Goal: Download file/media

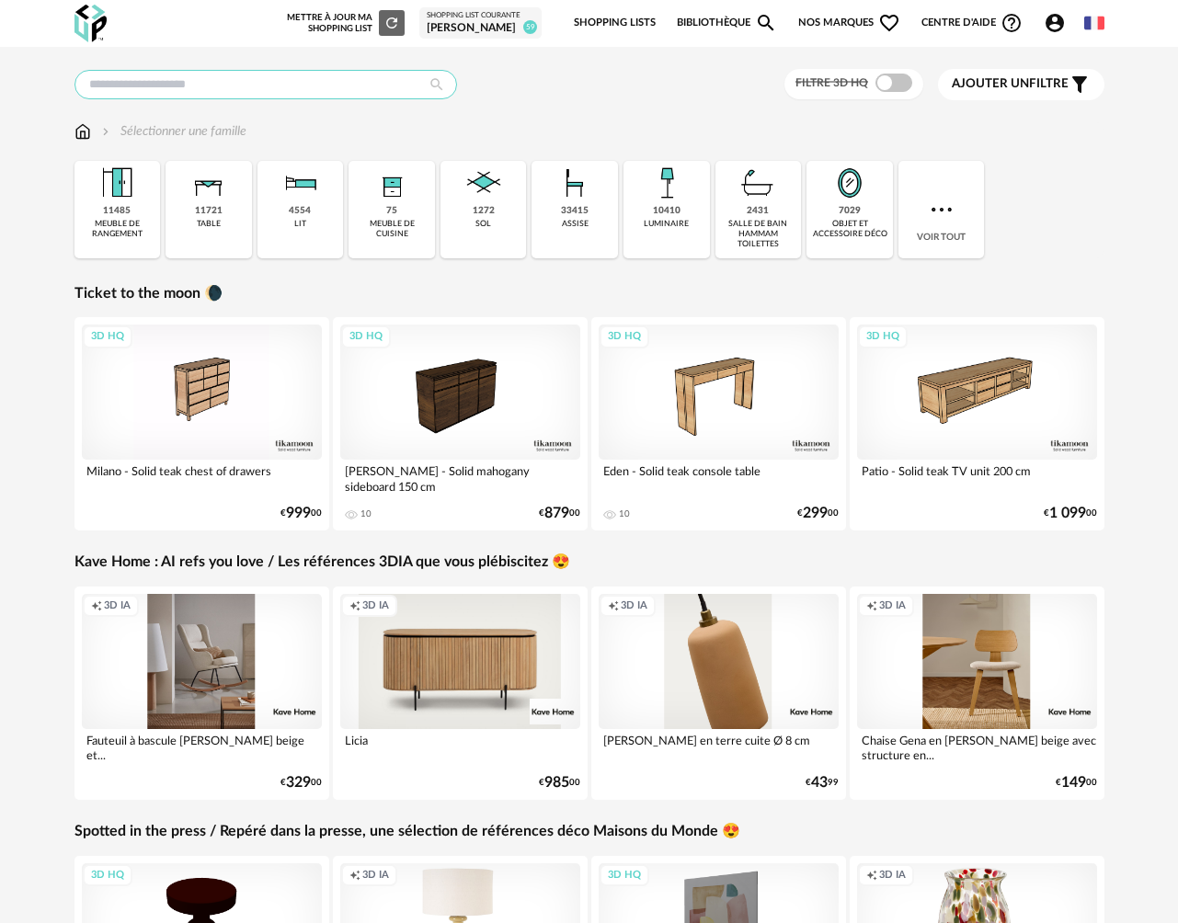
click at [169, 85] on input "text" at bounding box center [265, 84] width 383 height 29
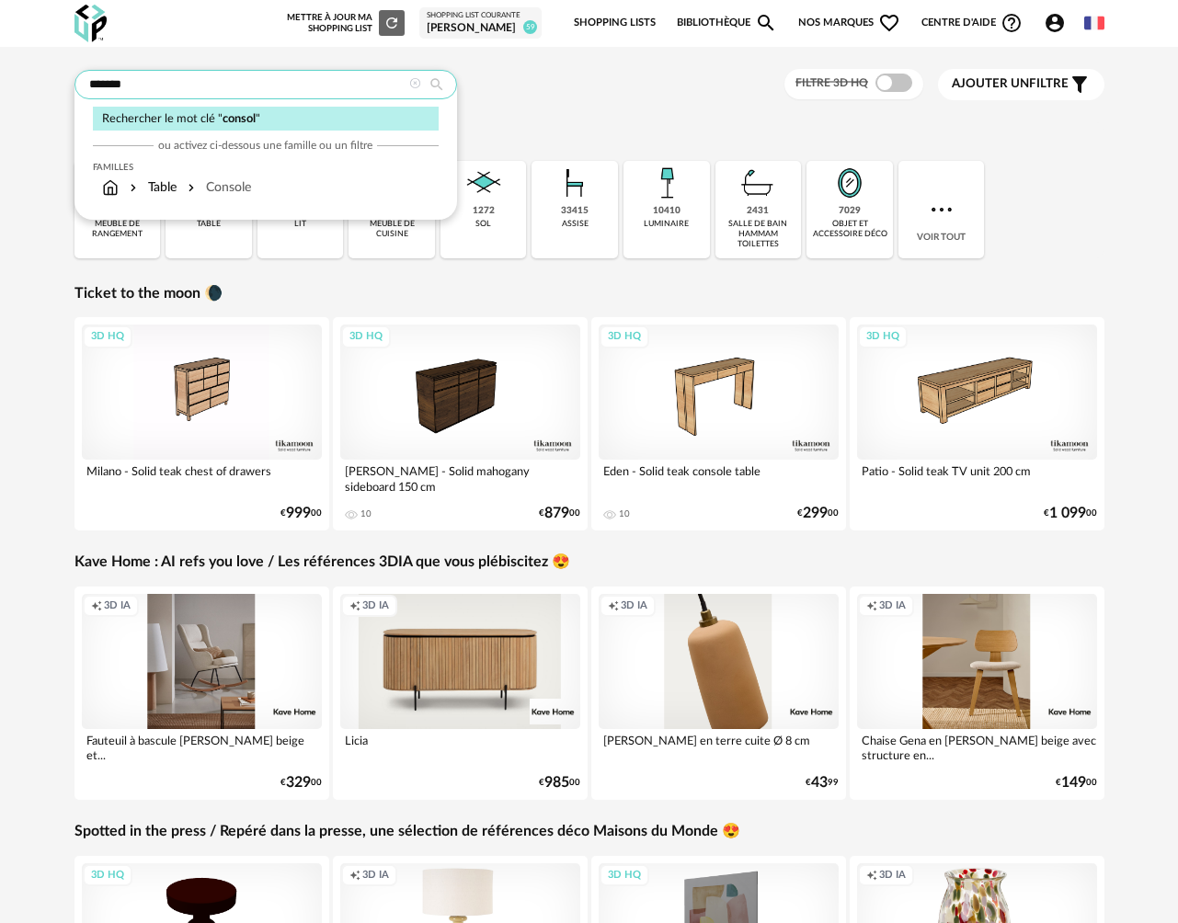
type input "*******"
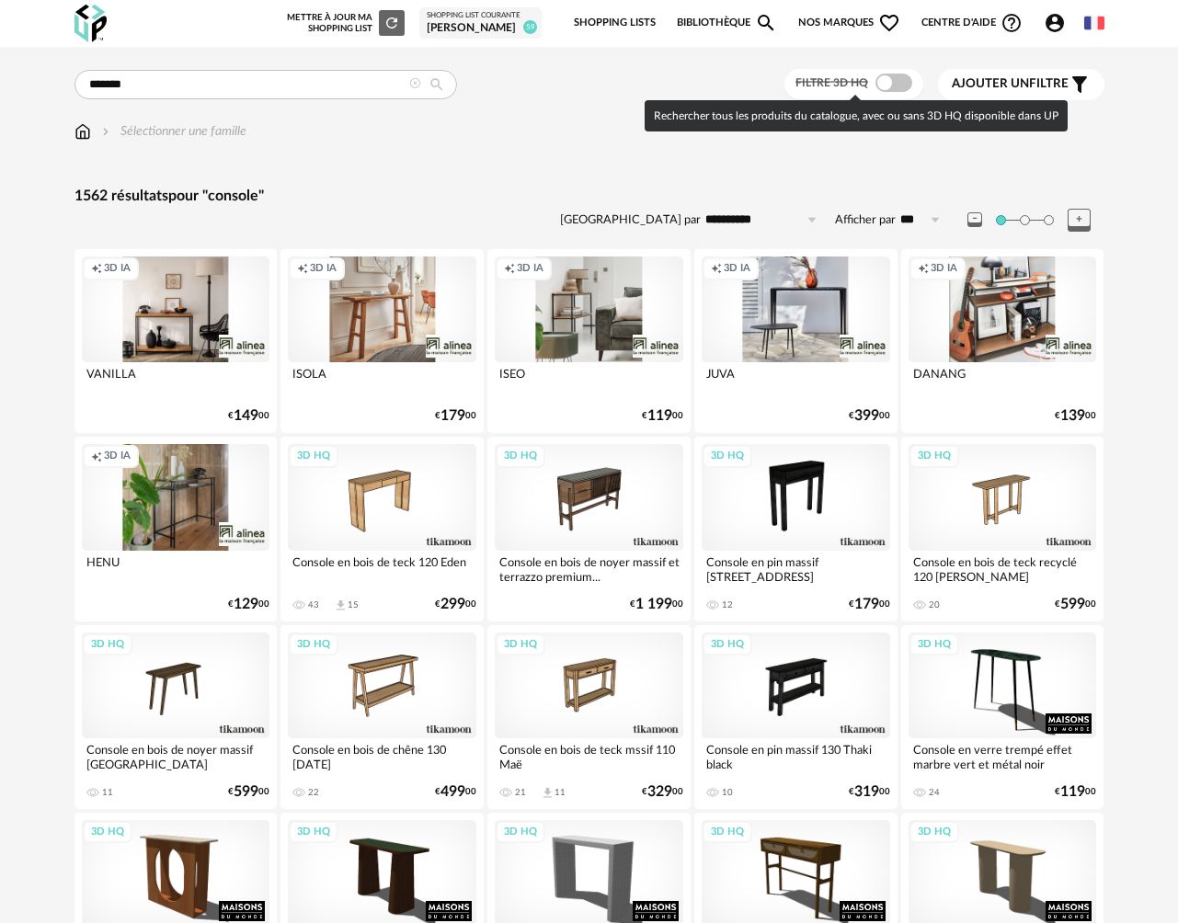
click at [903, 85] on span at bounding box center [893, 83] width 37 height 18
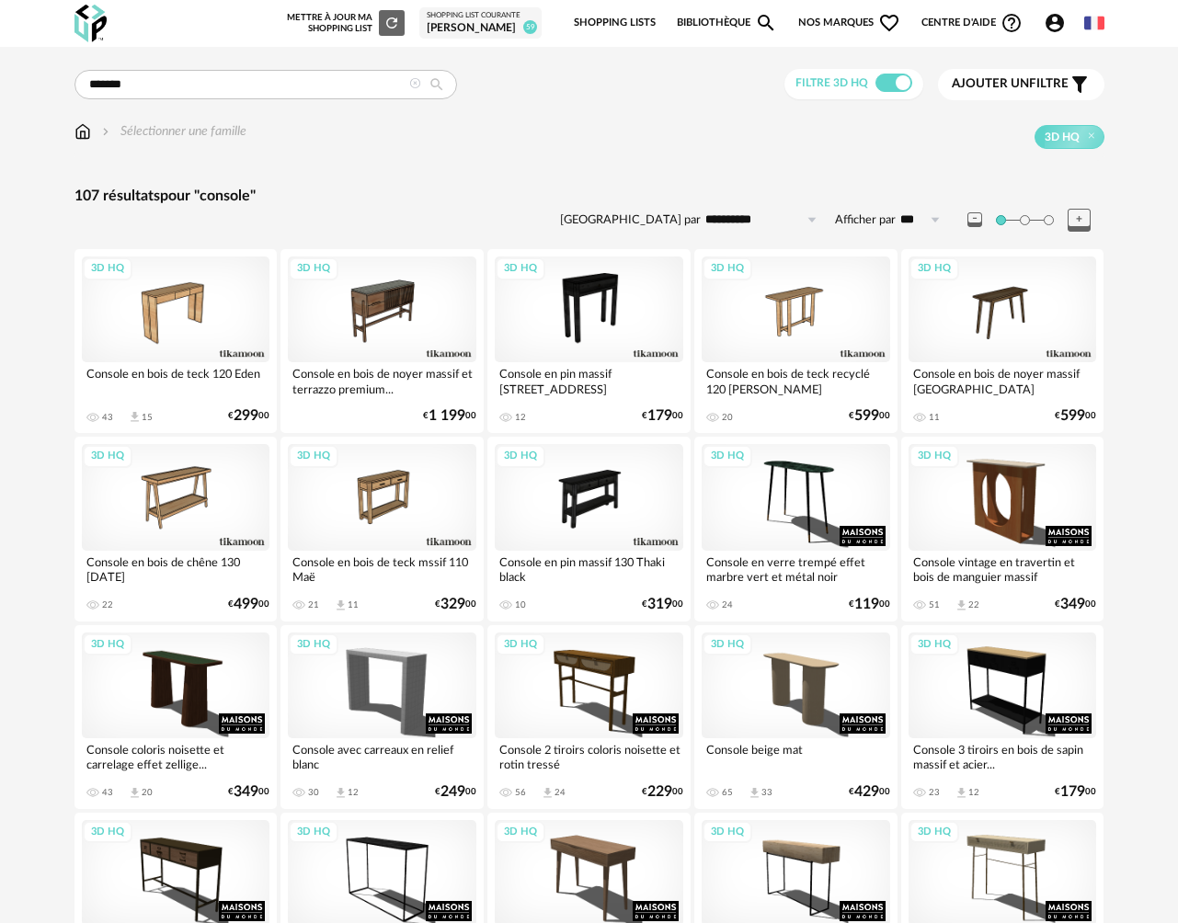
click at [733, 224] on input "**********" at bounding box center [764, 219] width 127 height 29
click at [743, 301] on span "Prix croissant" at bounding box center [764, 298] width 88 height 15
type input "**********"
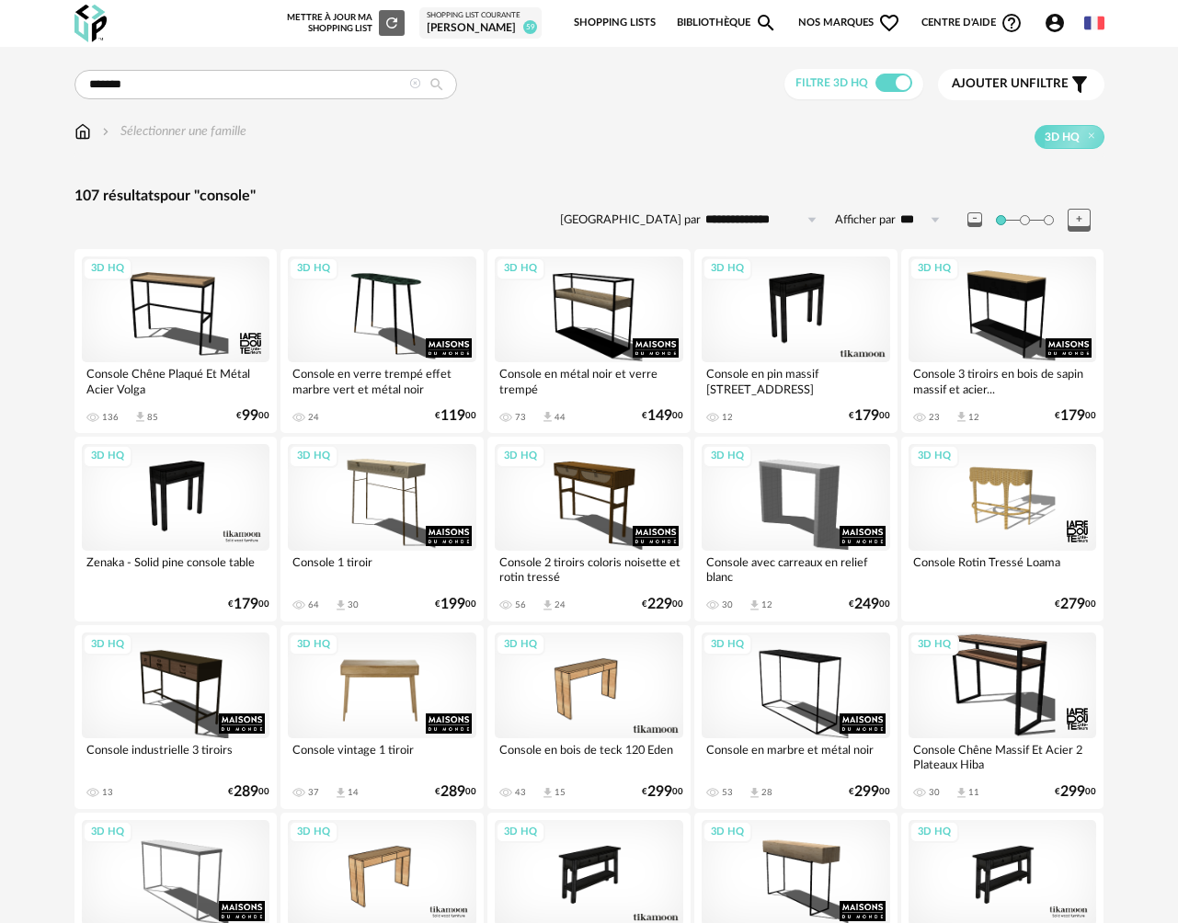
click at [394, 672] on div "3D HQ" at bounding box center [382, 686] width 189 height 106
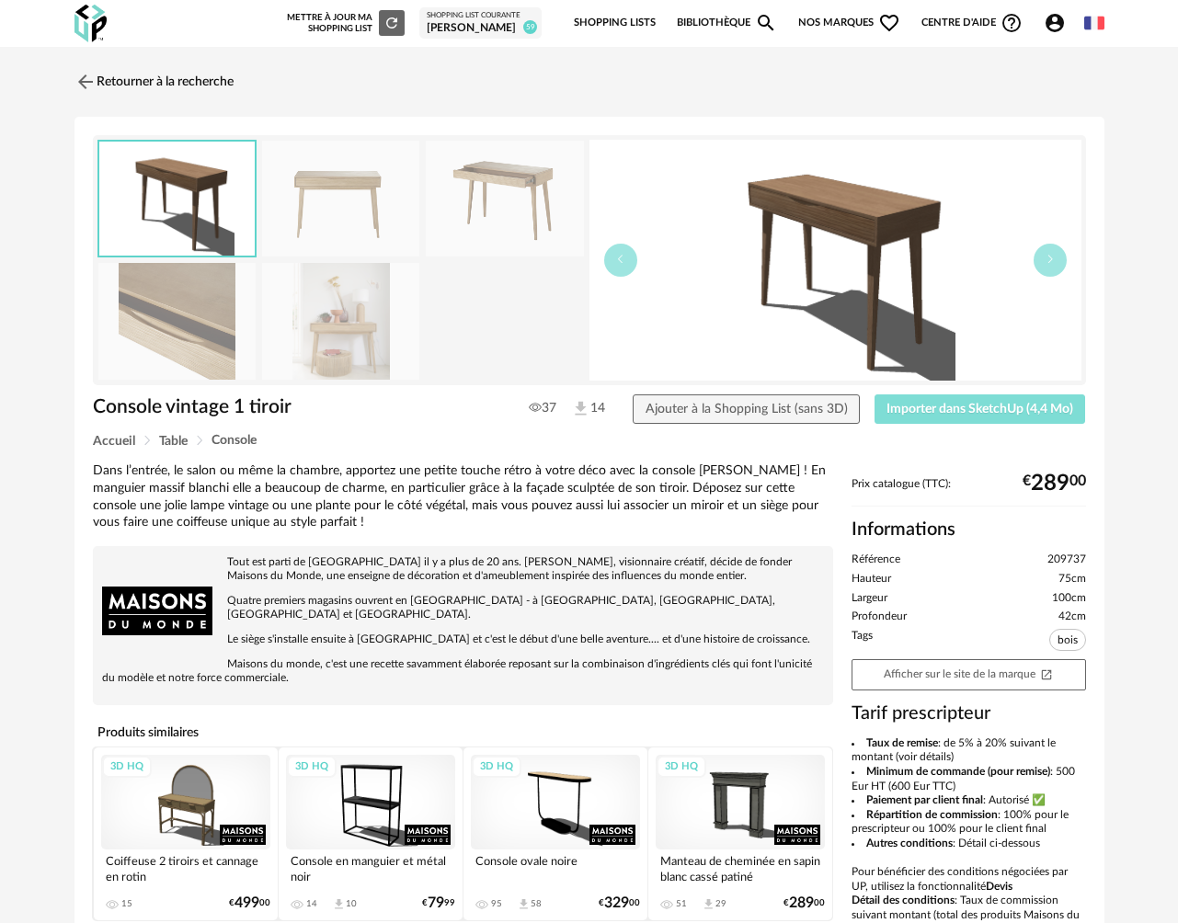
click at [914, 409] on span "Importer dans SketchUp (4,4 Mo)" at bounding box center [979, 409] width 187 height 13
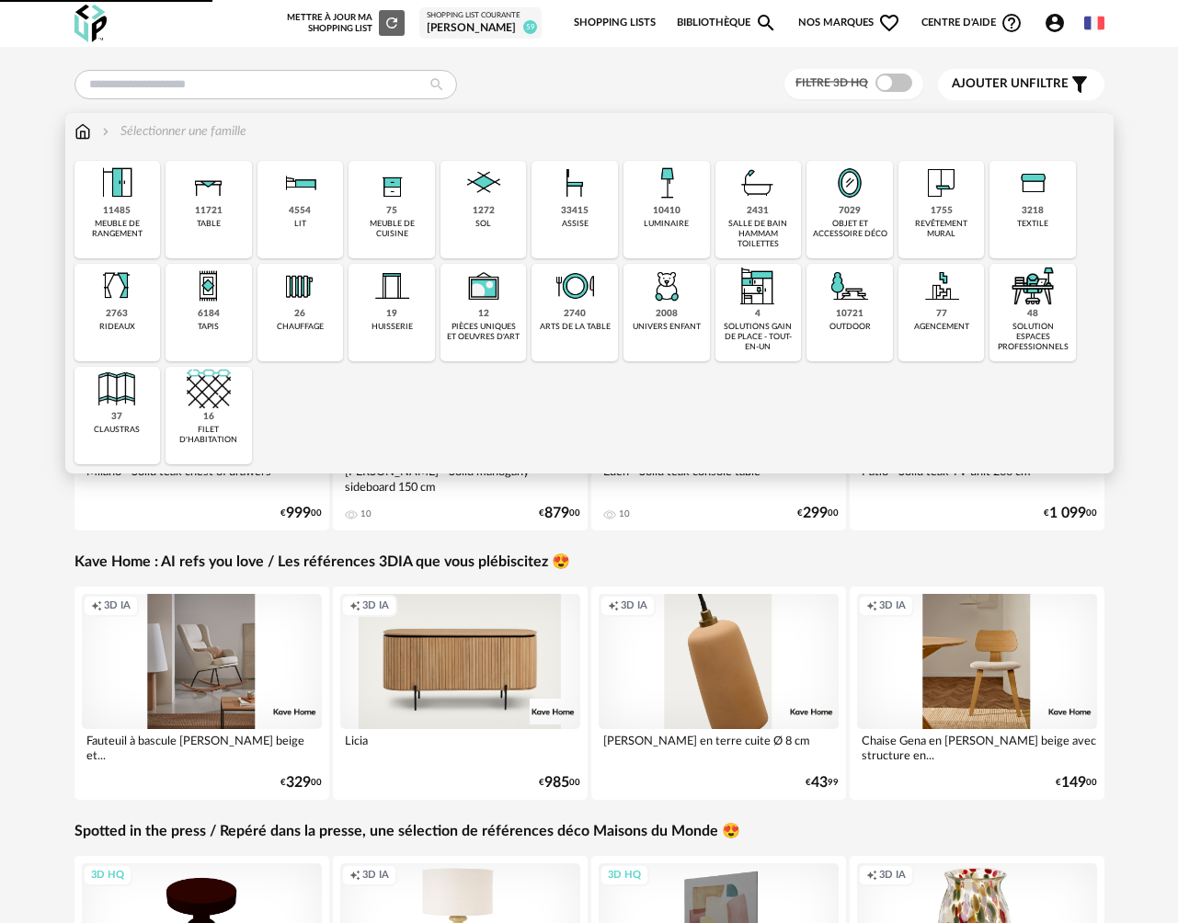
click at [135, 326] on div "2763 rideaux" at bounding box center [117, 312] width 86 height 97
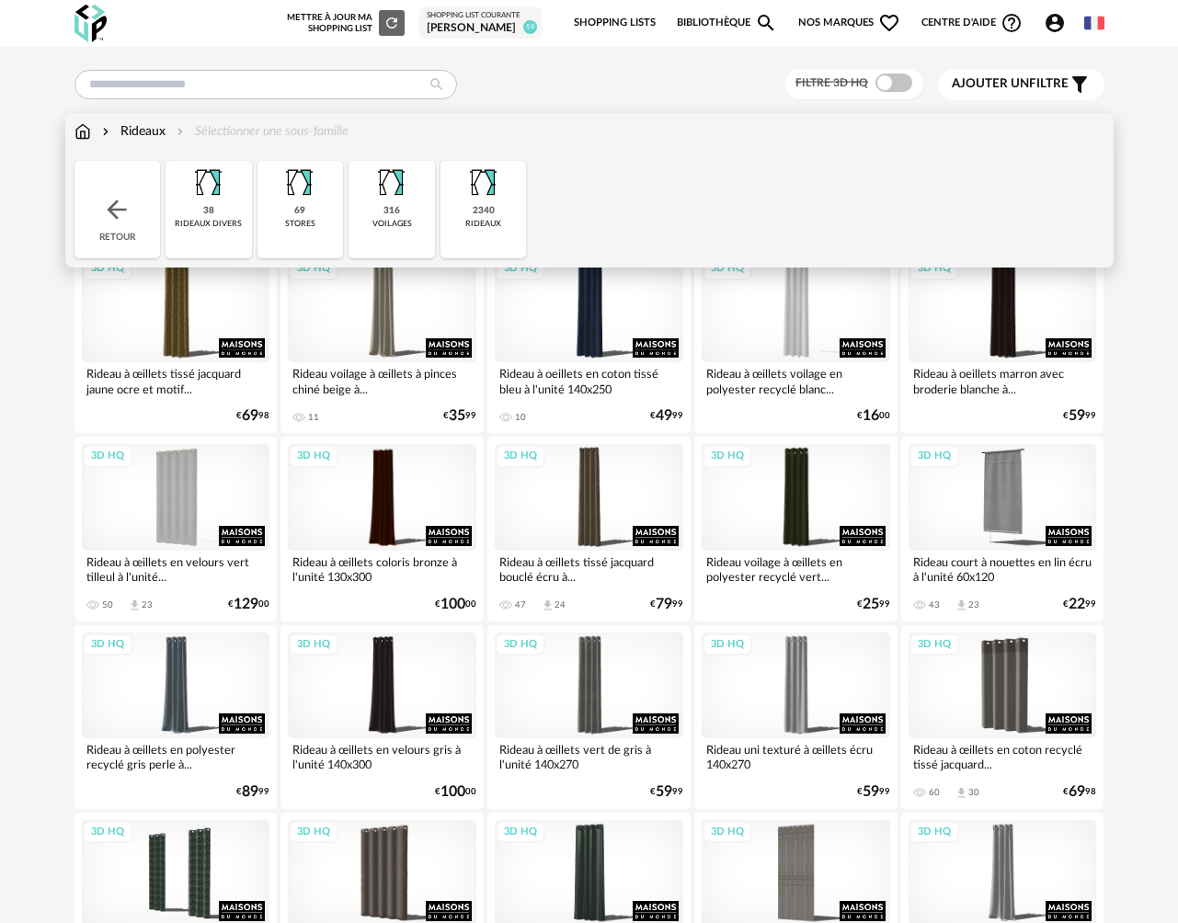
click at [228, 225] on div "rideaux divers" at bounding box center [208, 224] width 67 height 10
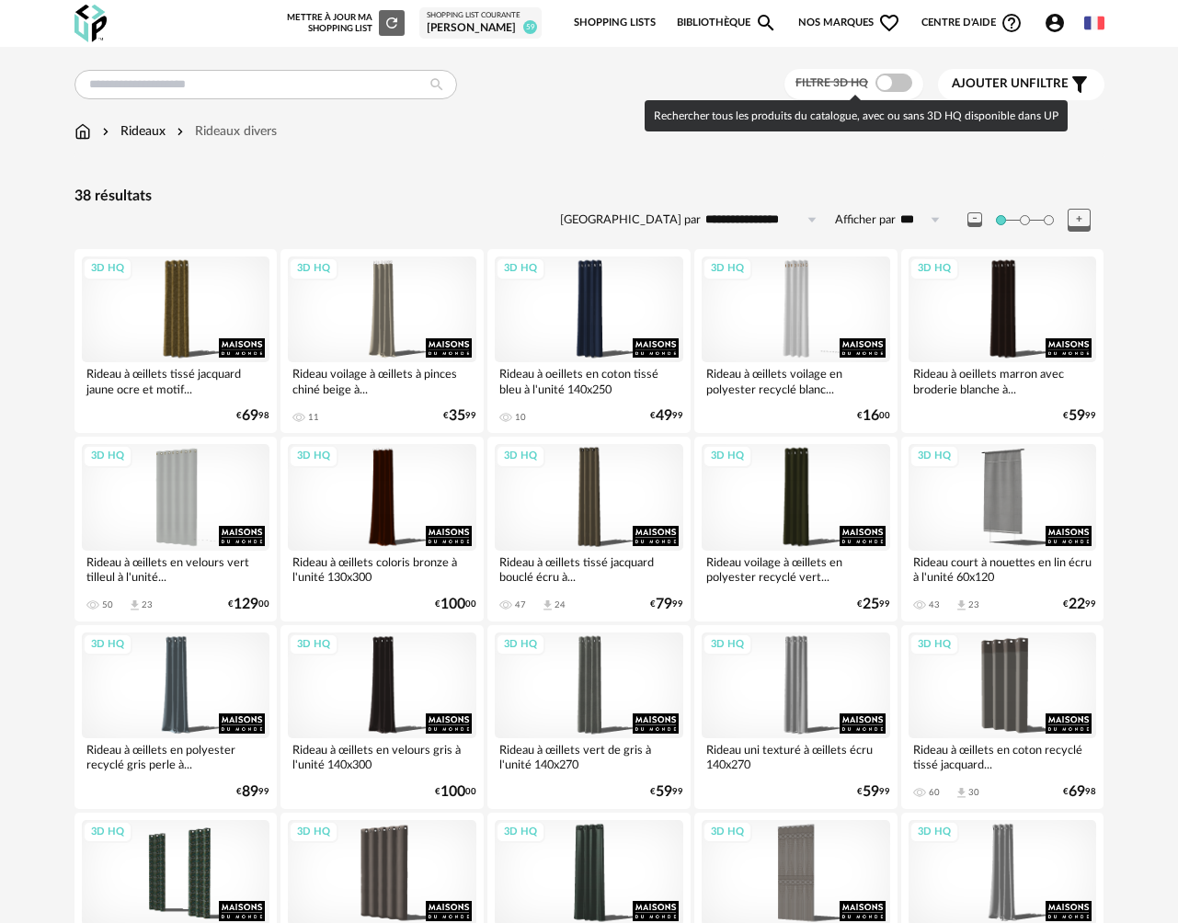
click at [898, 86] on span at bounding box center [893, 83] width 37 height 18
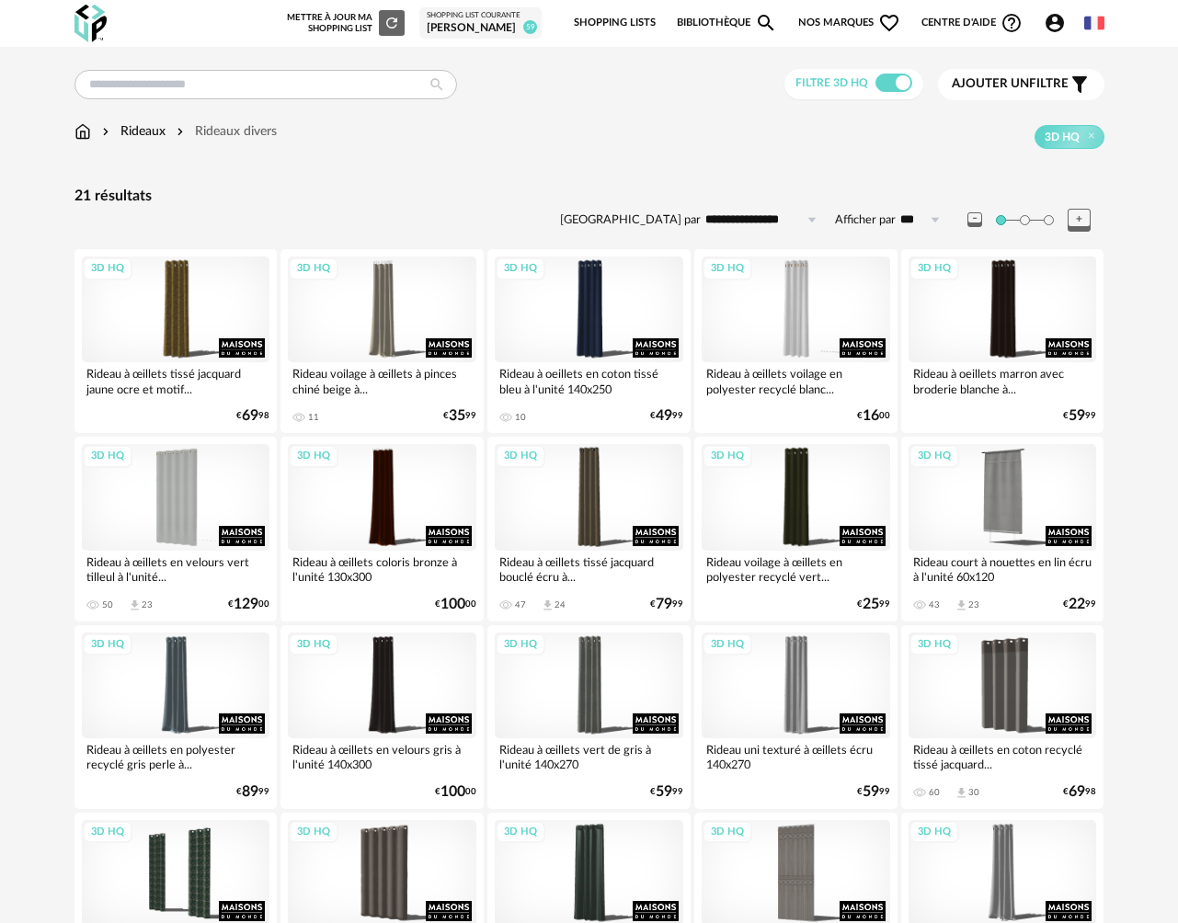
click at [137, 138] on div "Rideaux" at bounding box center [131, 131] width 67 height 18
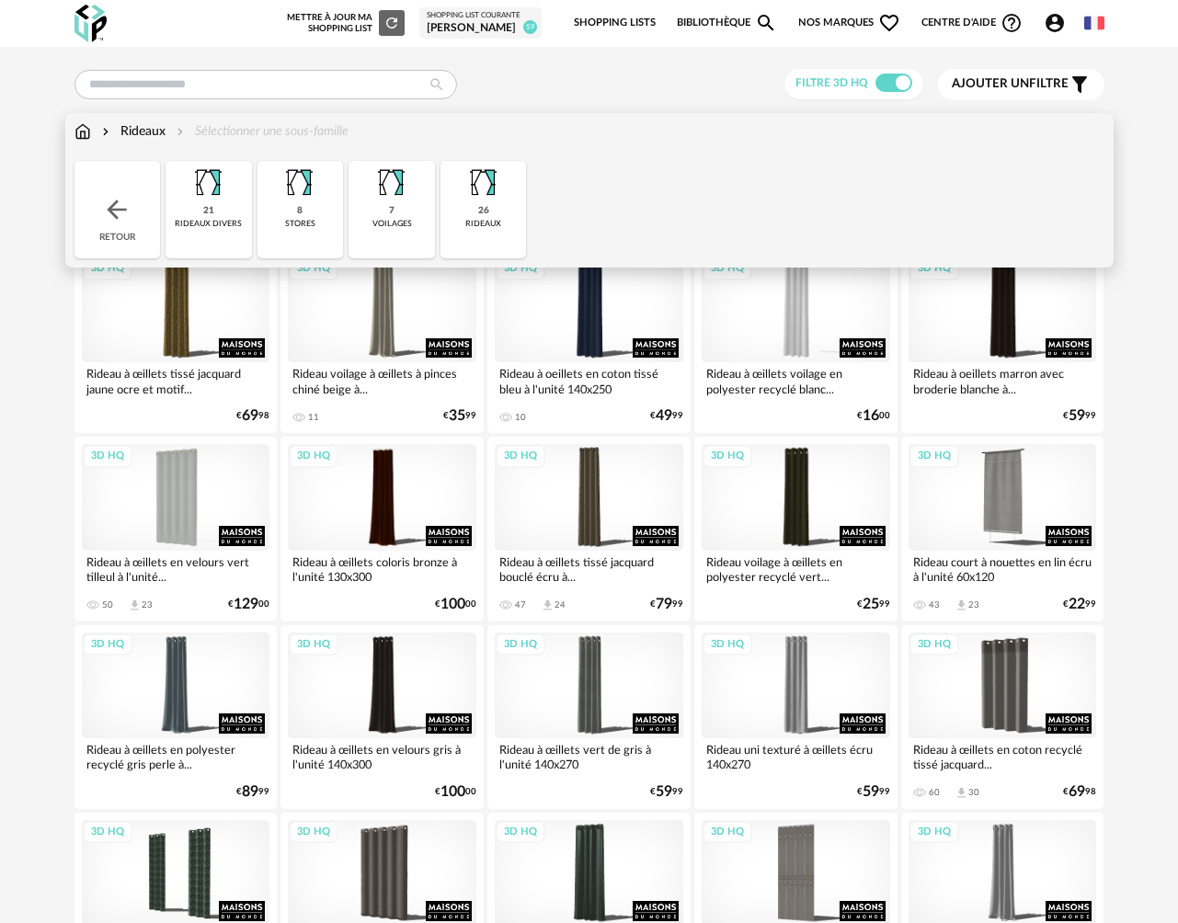
click at [471, 208] on div "26 rideaux" at bounding box center [483, 209] width 86 height 97
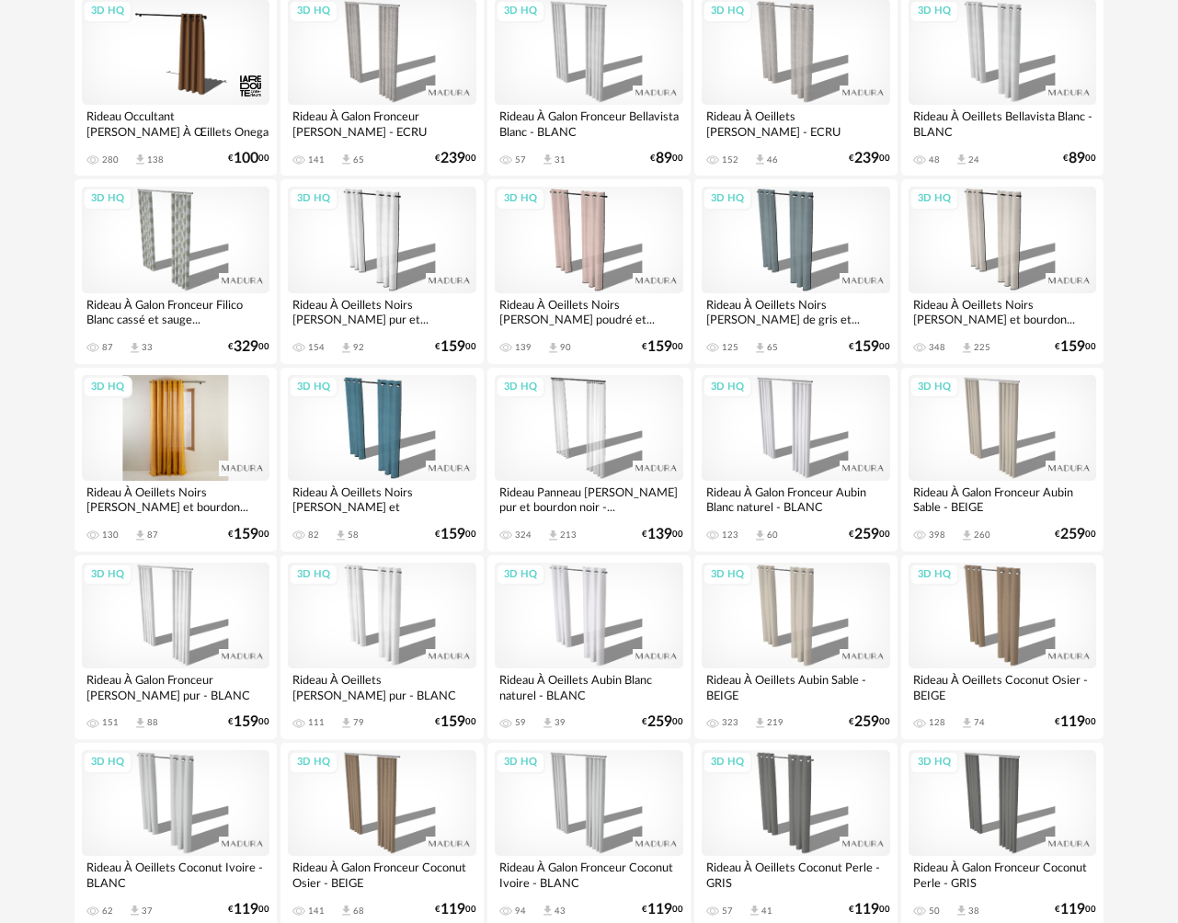
scroll to position [92, 0]
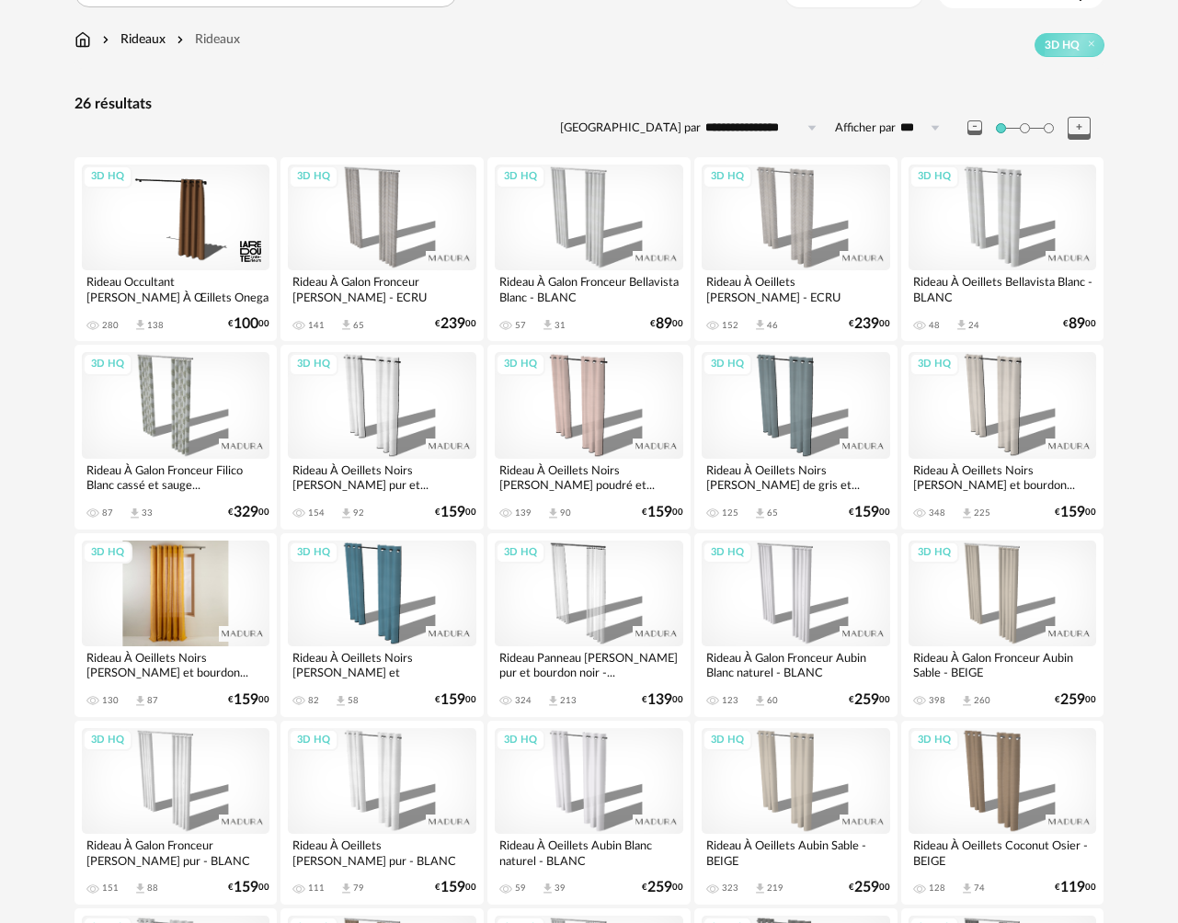
click at [179, 604] on div "3D HQ" at bounding box center [176, 594] width 189 height 106
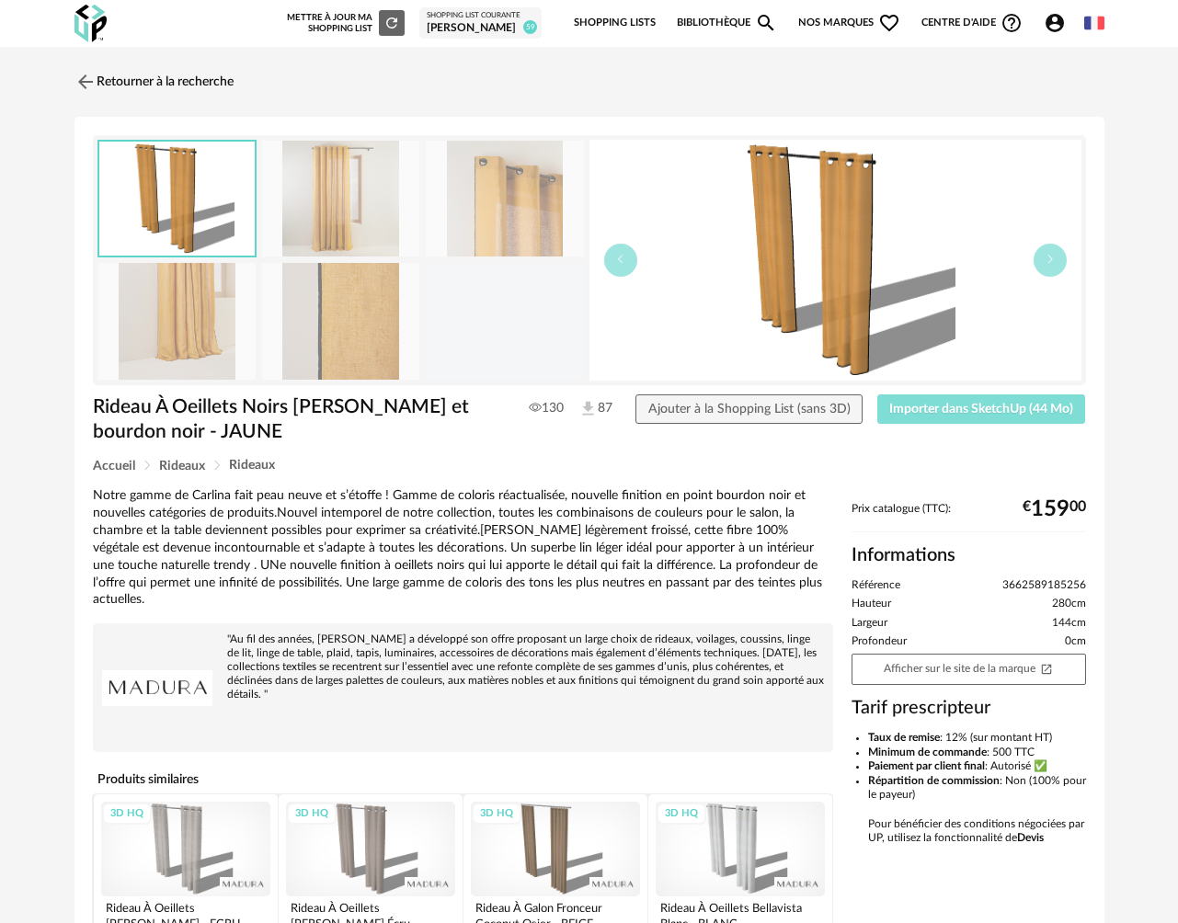
click at [919, 408] on span "Importer dans SketchUp (44 Mo)" at bounding box center [981, 409] width 184 height 13
